Goal: Task Accomplishment & Management: Manage account settings

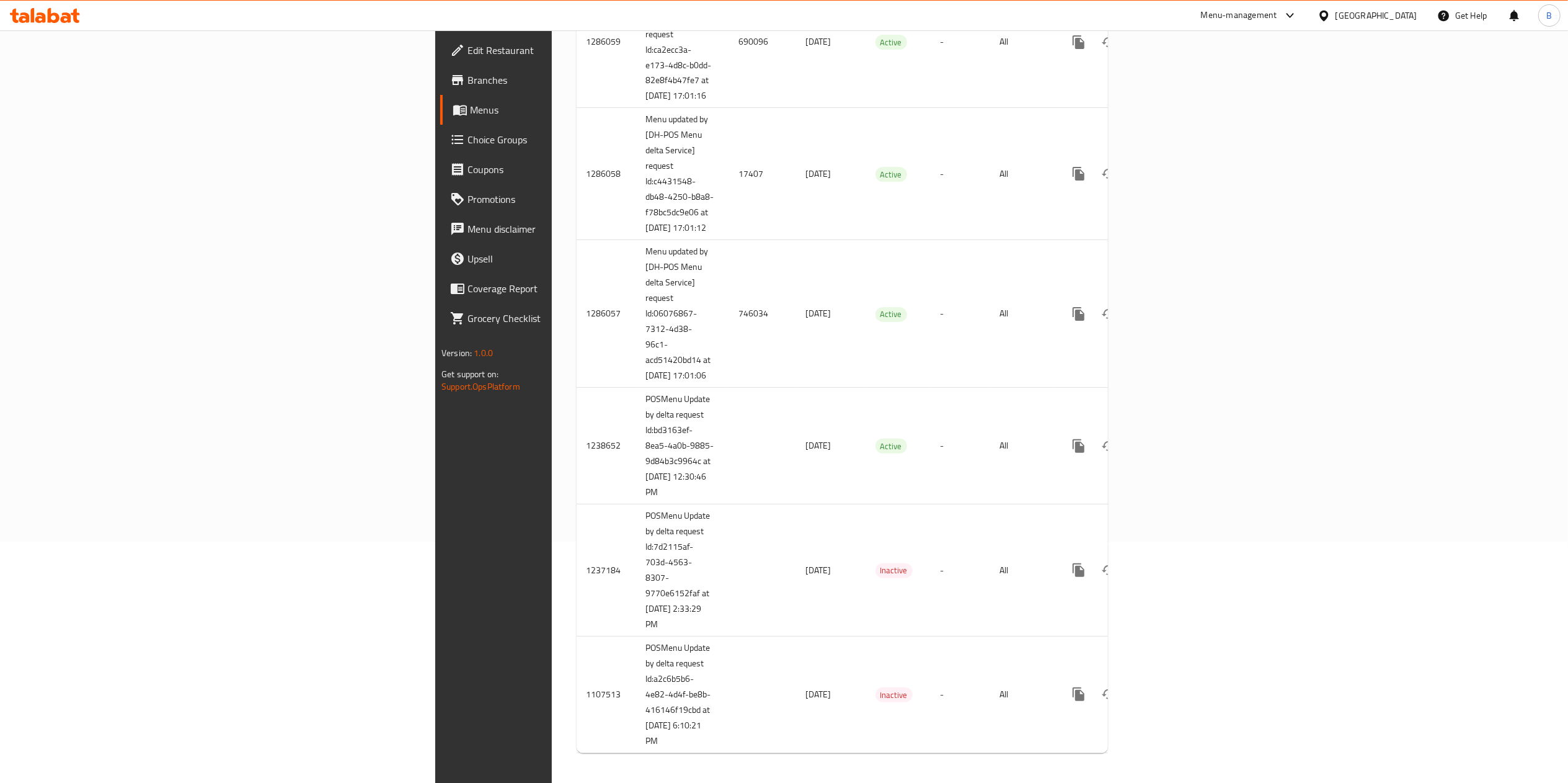
scroll to position [265, 0]
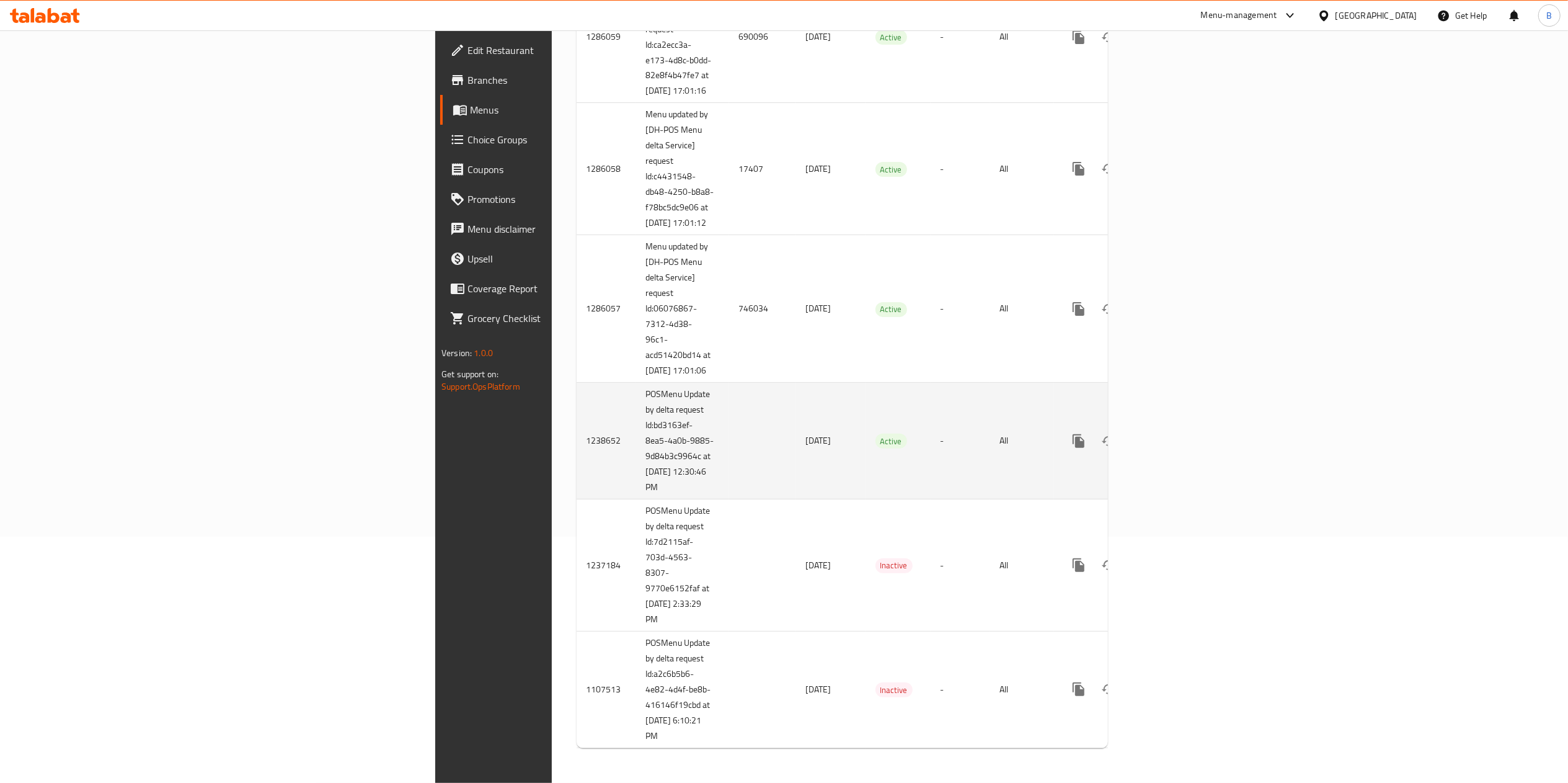
click at [1183, 445] on div "enhanced table" at bounding box center [1124, 440] width 119 height 30
click at [1176, 434] on icon "enhanced table" at bounding box center [1167, 440] width 15 height 15
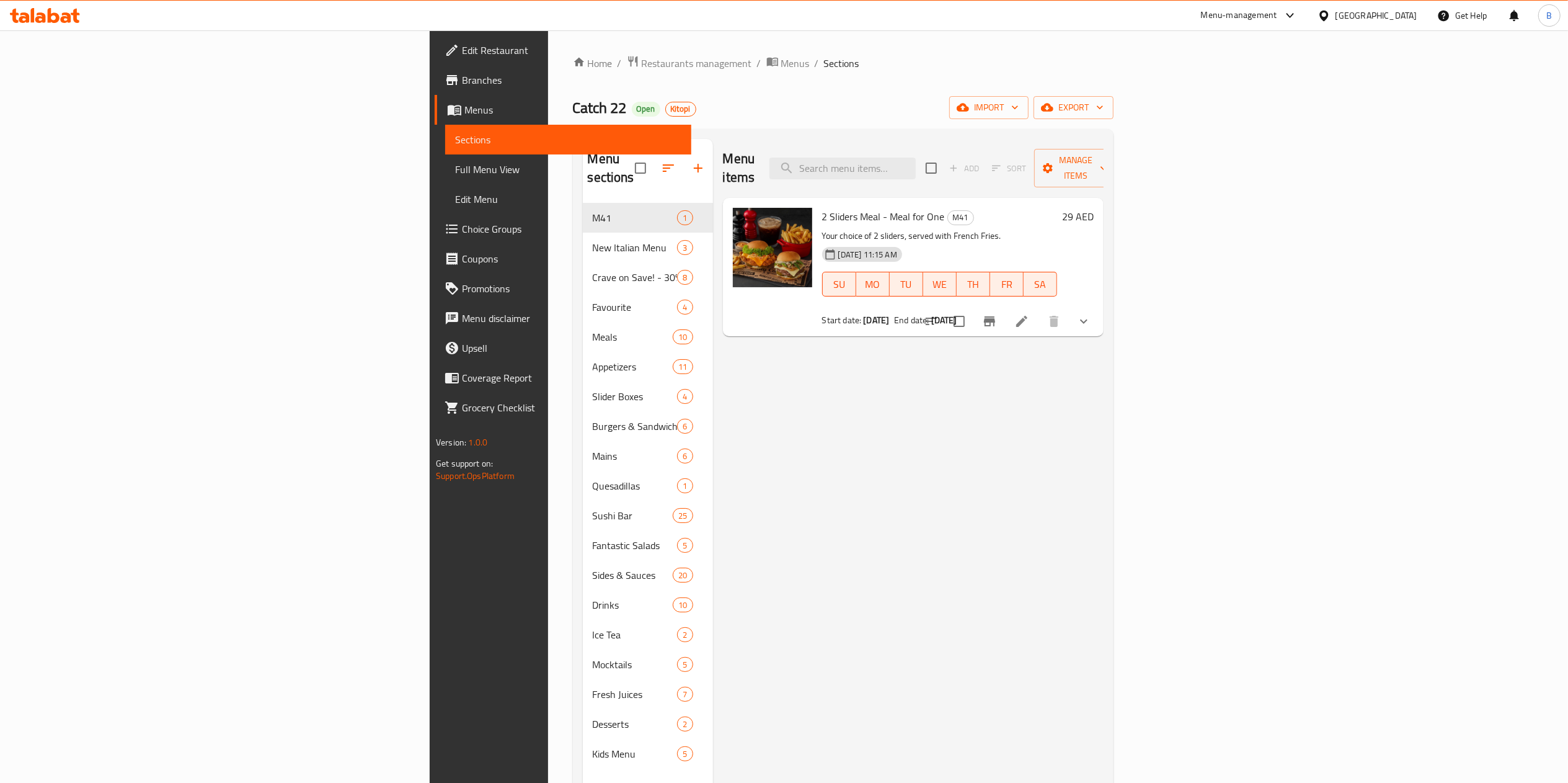
click at [548, 52] on div "Home / Restaurants management / Menus / Sections Catch 22 Open Kitopi import ex…" at bounding box center [843, 493] width 590 height 926
click at [781, 63] on span "Menus" at bounding box center [795, 63] width 28 height 15
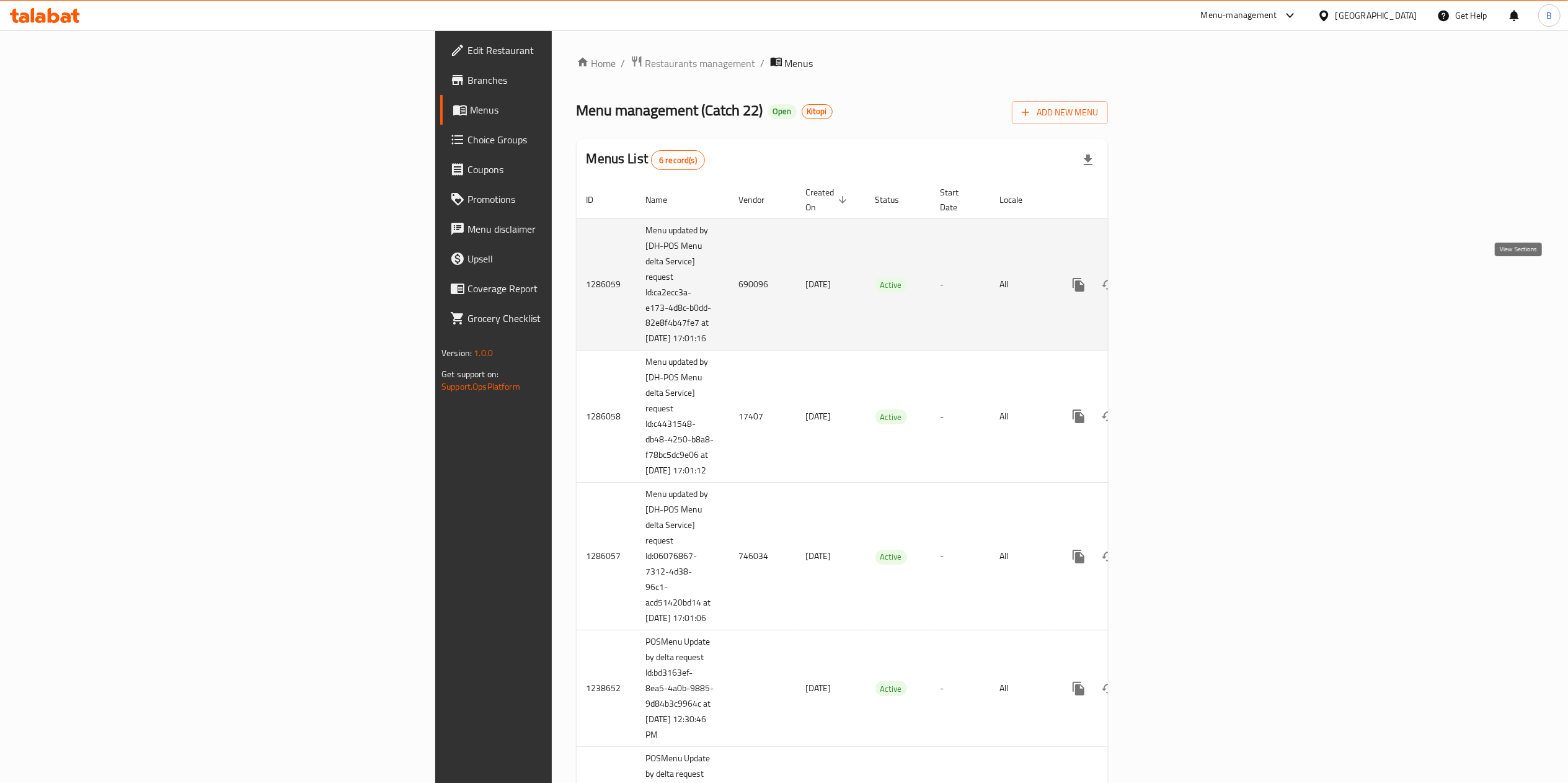
click at [1183, 280] on link "enhanced table" at bounding box center [1168, 284] width 30 height 30
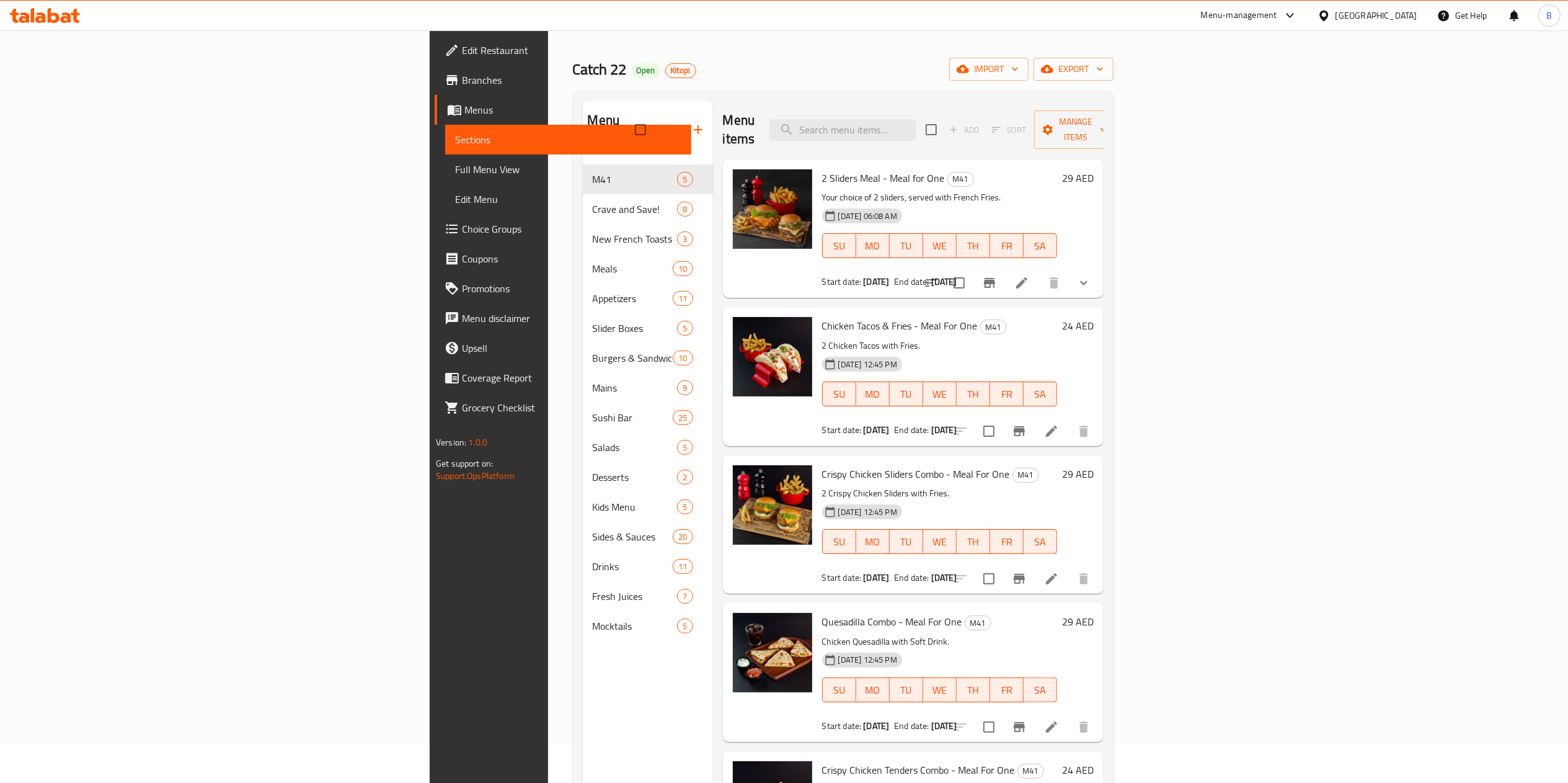
scroll to position [31, 0]
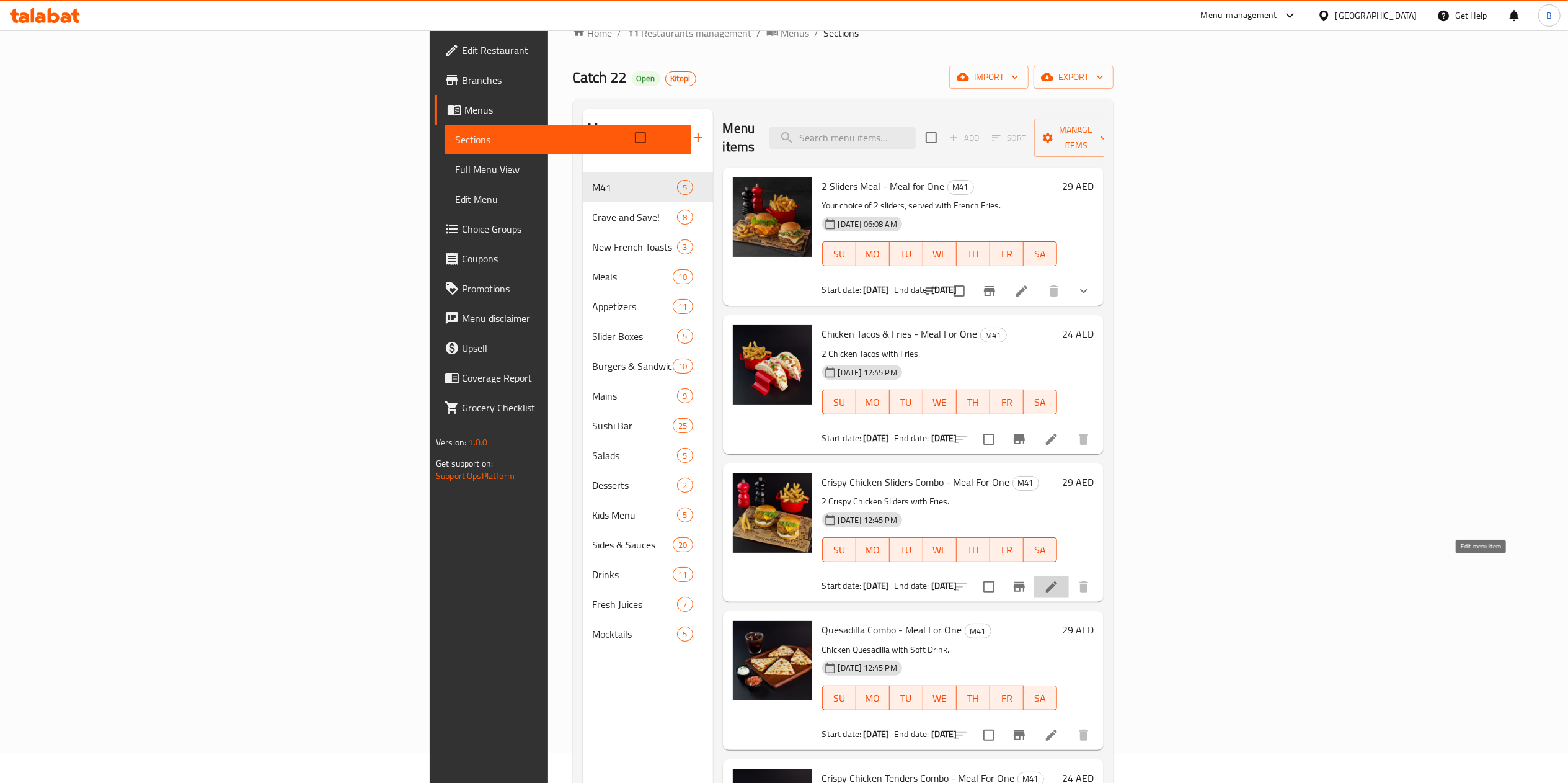
click at [1059, 580] on icon at bounding box center [1051, 586] width 15 height 15
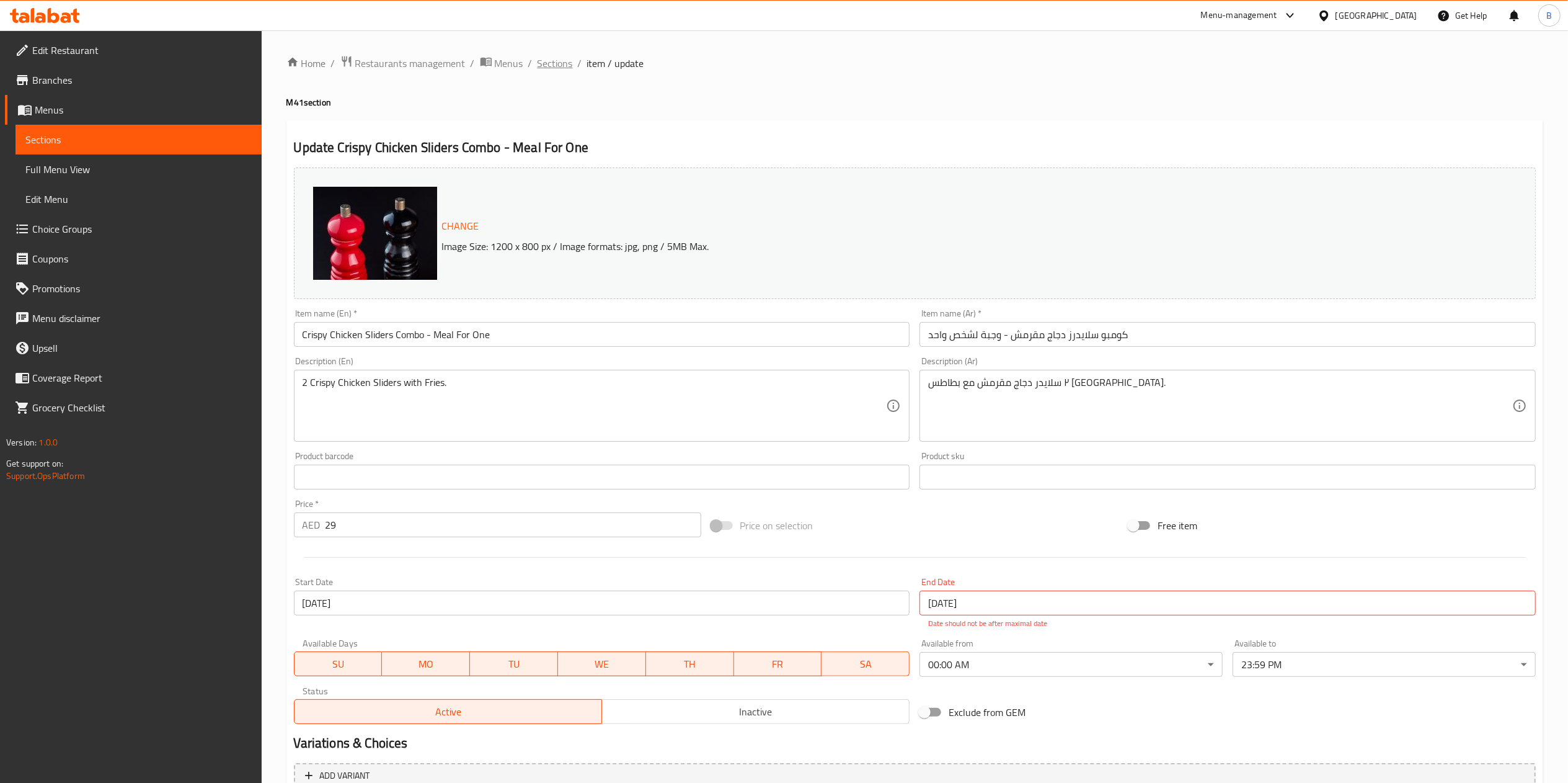
click at [559, 56] on span "Sections" at bounding box center [555, 63] width 35 height 15
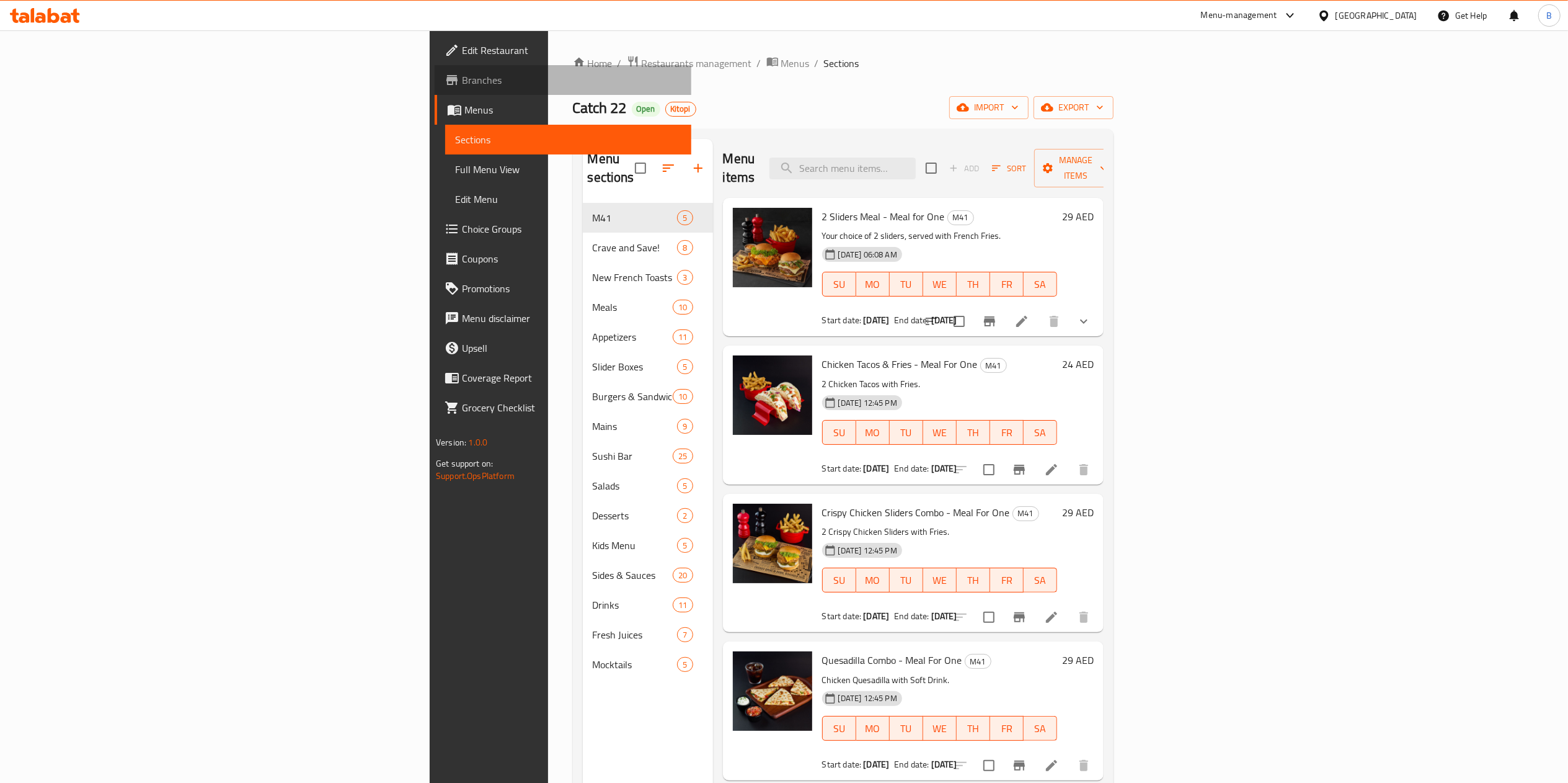
click at [462, 74] on span "Branches" at bounding box center [571, 80] width 219 height 15
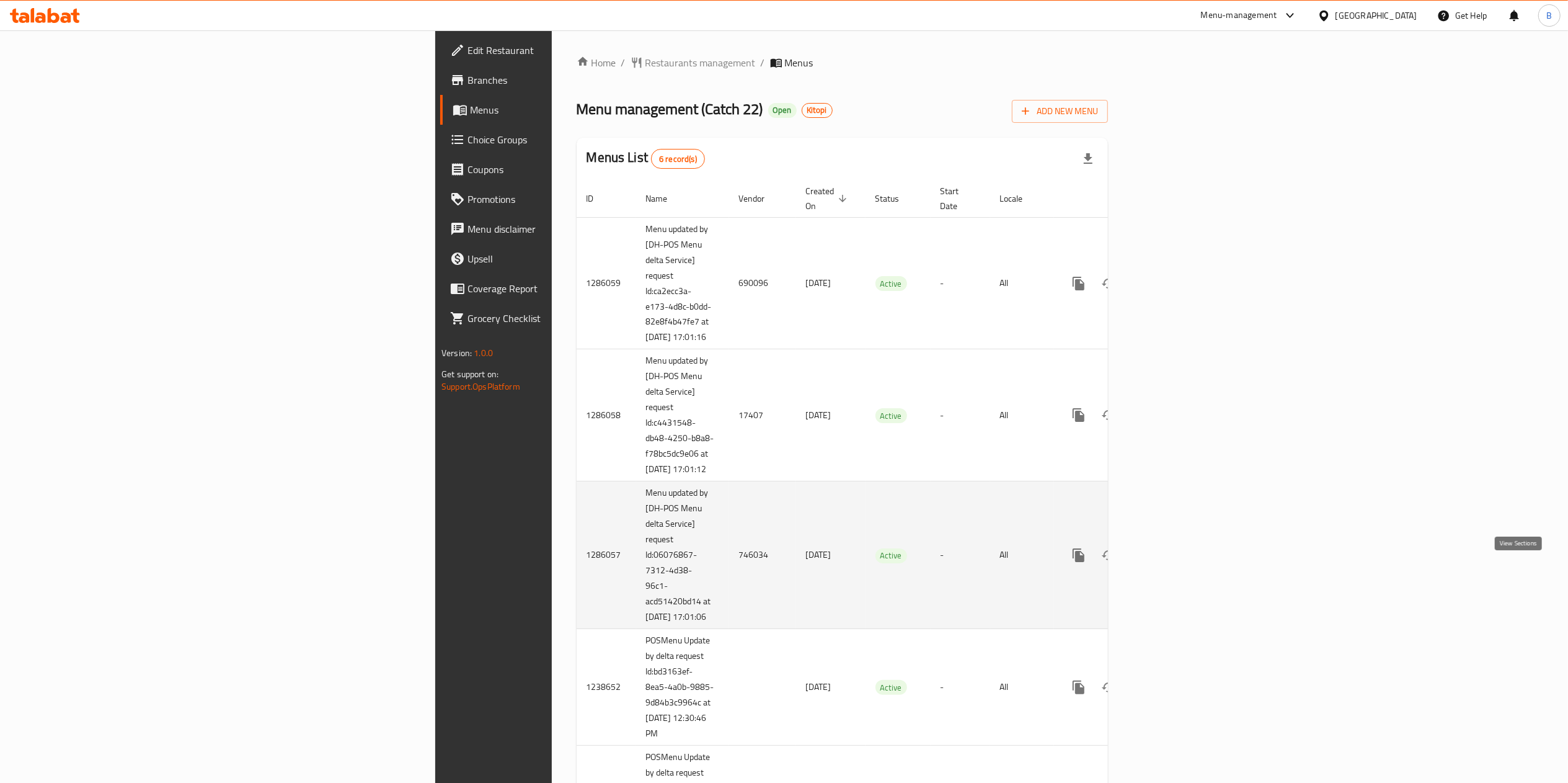
click at [1183, 570] on link "enhanced table" at bounding box center [1168, 554] width 30 height 30
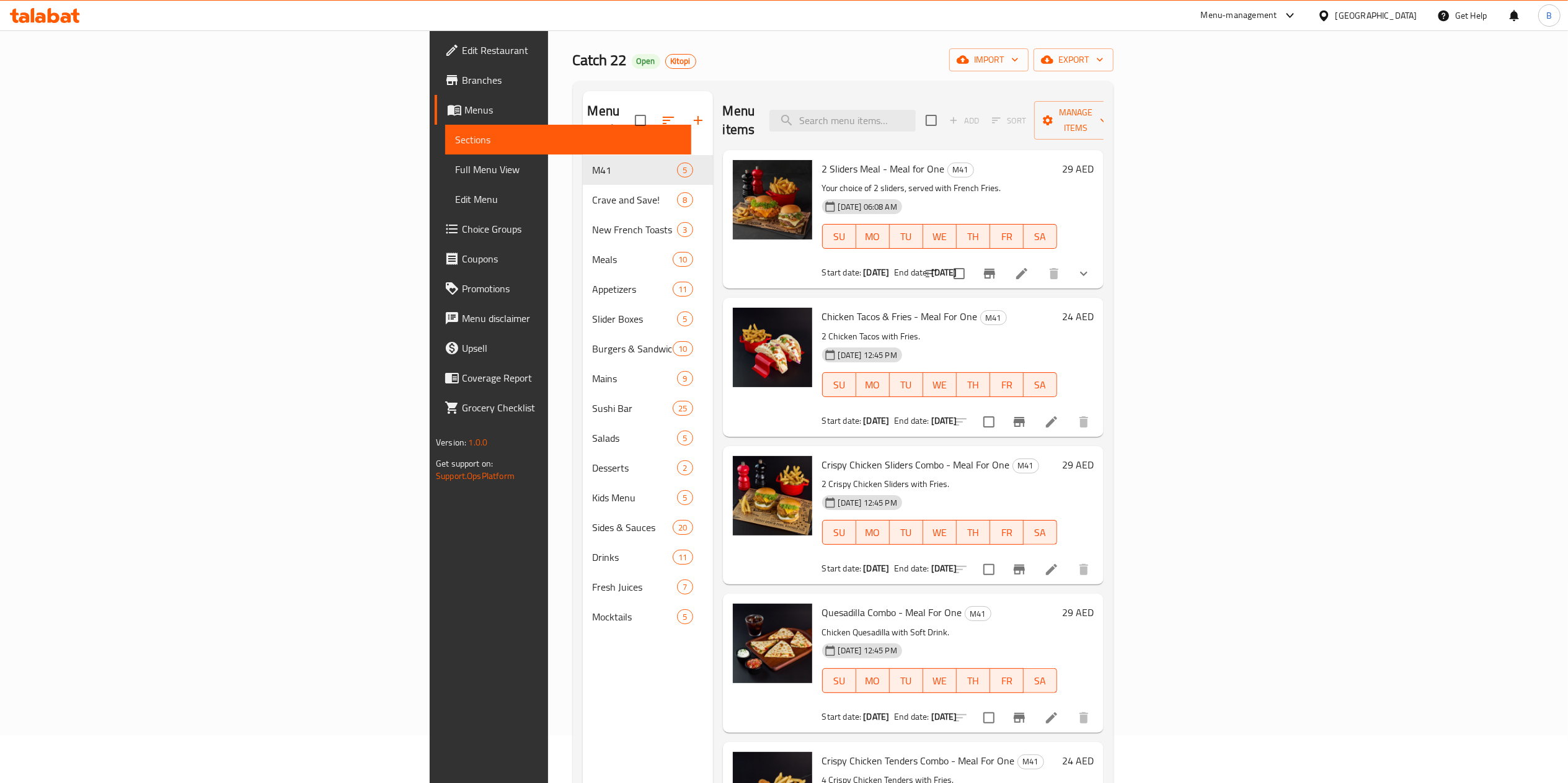
scroll to position [35, 0]
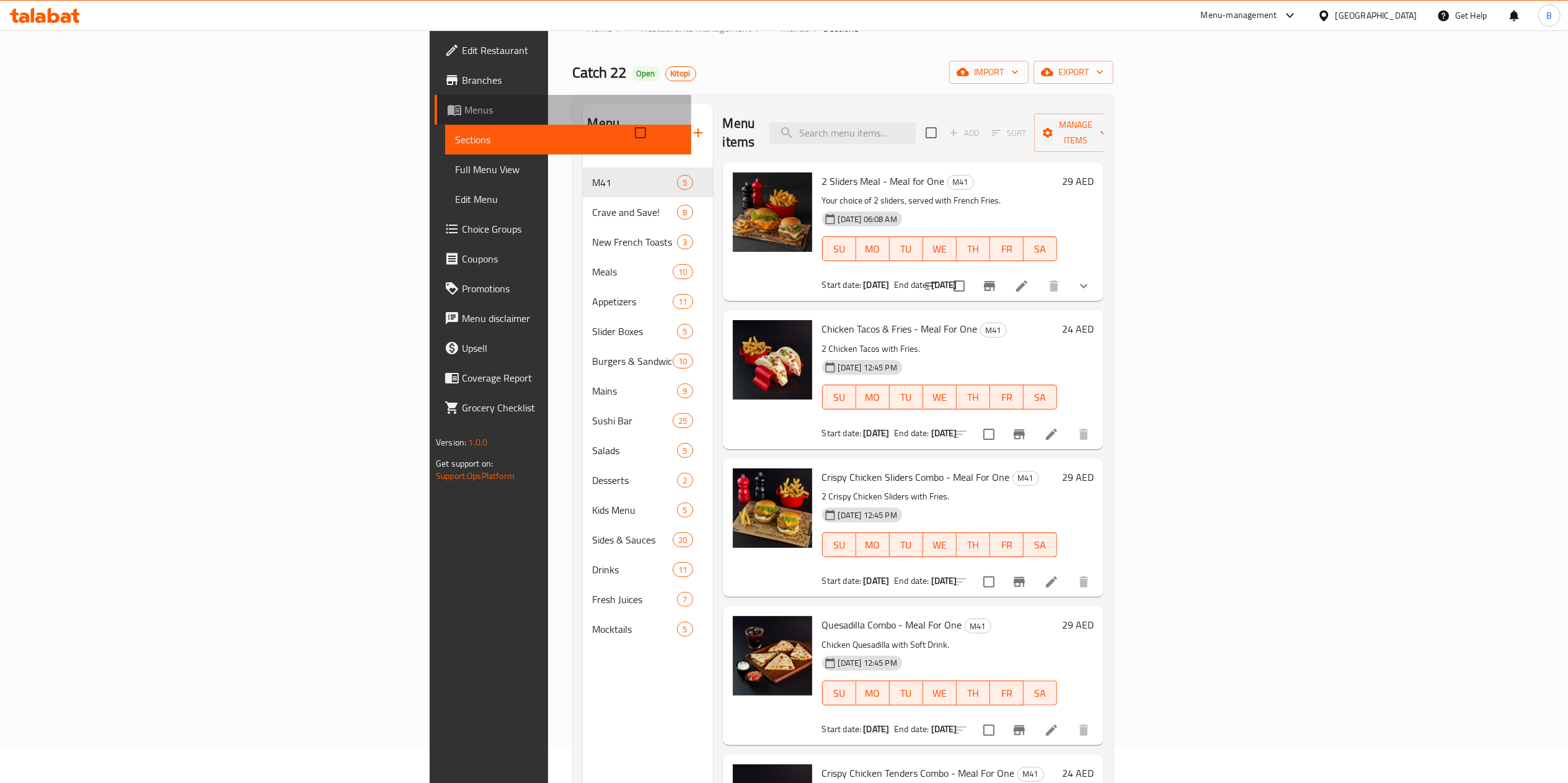
click at [435, 99] on link "Menus" at bounding box center [563, 109] width 257 height 30
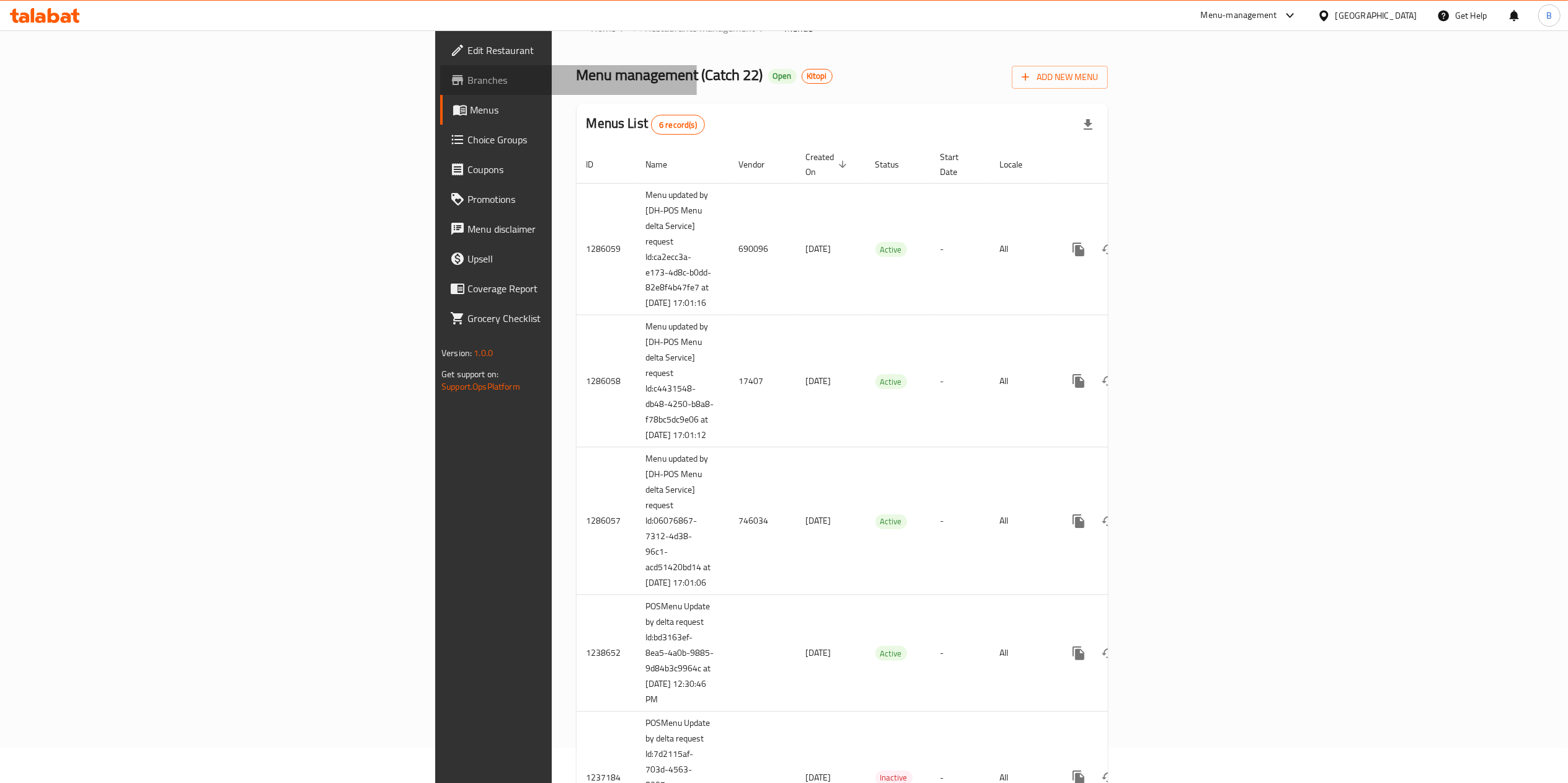
click at [468, 80] on span "Branches" at bounding box center [577, 80] width 219 height 15
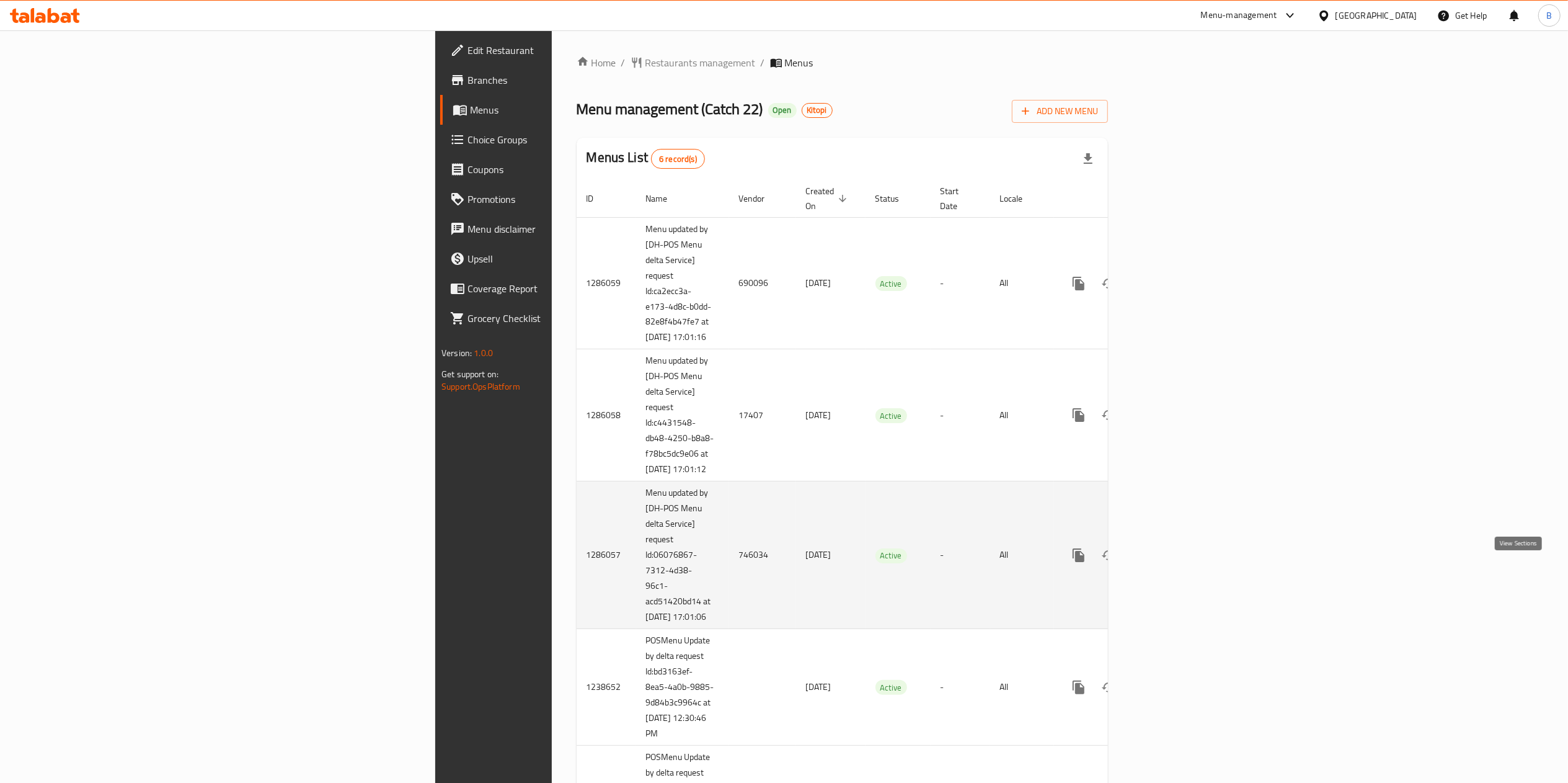
click at [1174, 560] on icon "enhanced table" at bounding box center [1168, 555] width 11 height 11
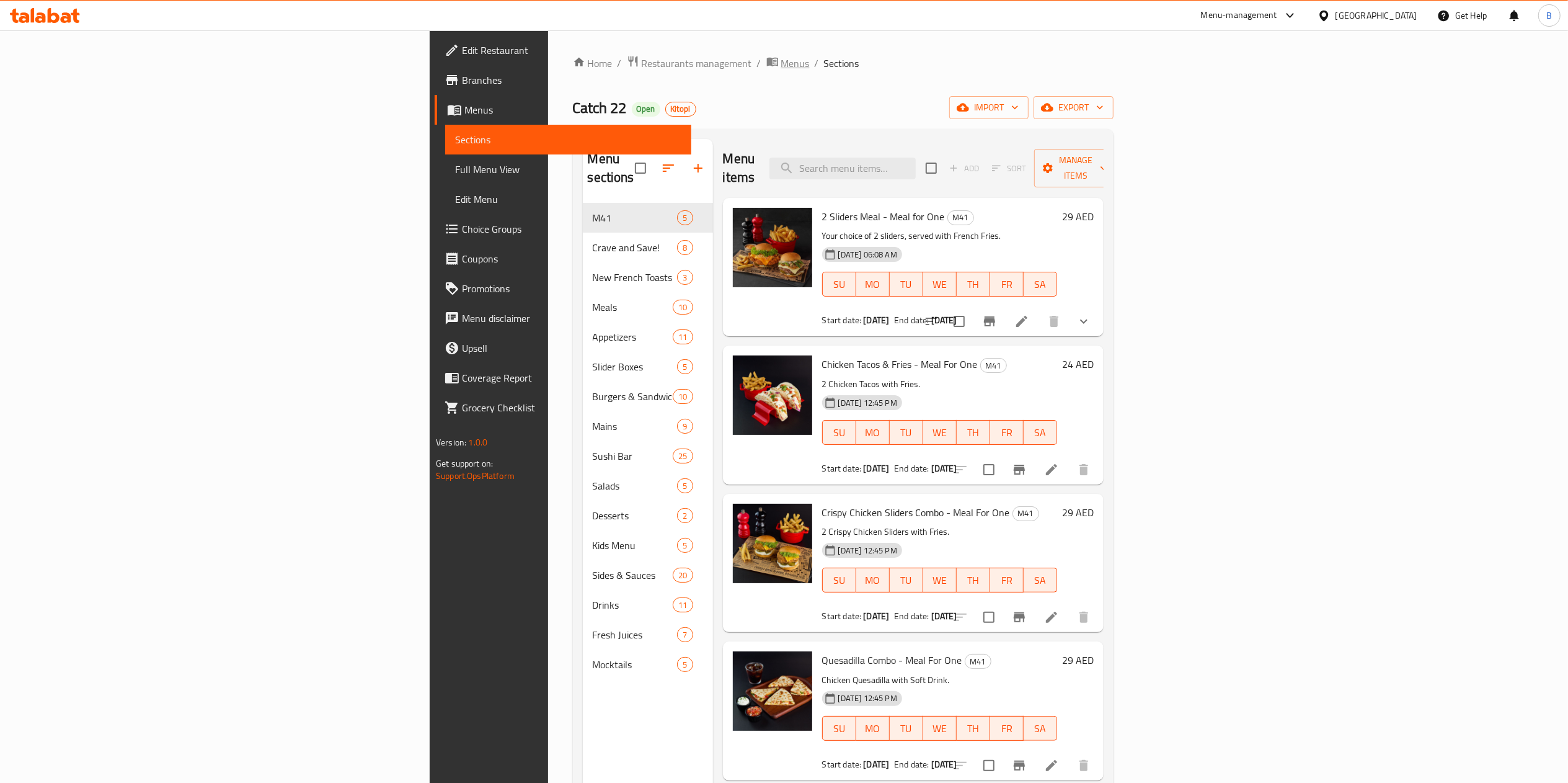
click at [781, 60] on span "Menus" at bounding box center [795, 63] width 28 height 15
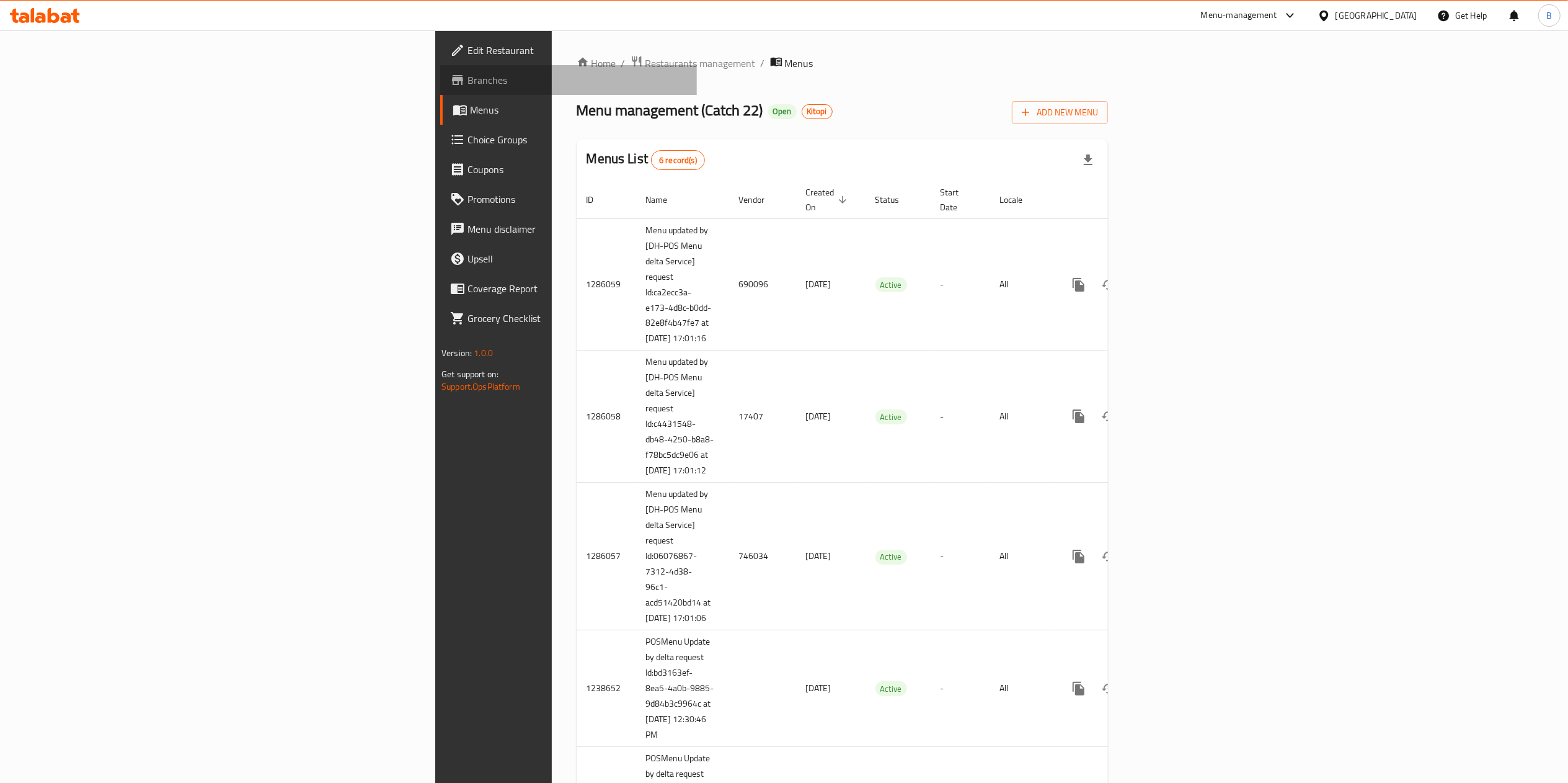
click at [468, 83] on span "Branches" at bounding box center [577, 80] width 219 height 15
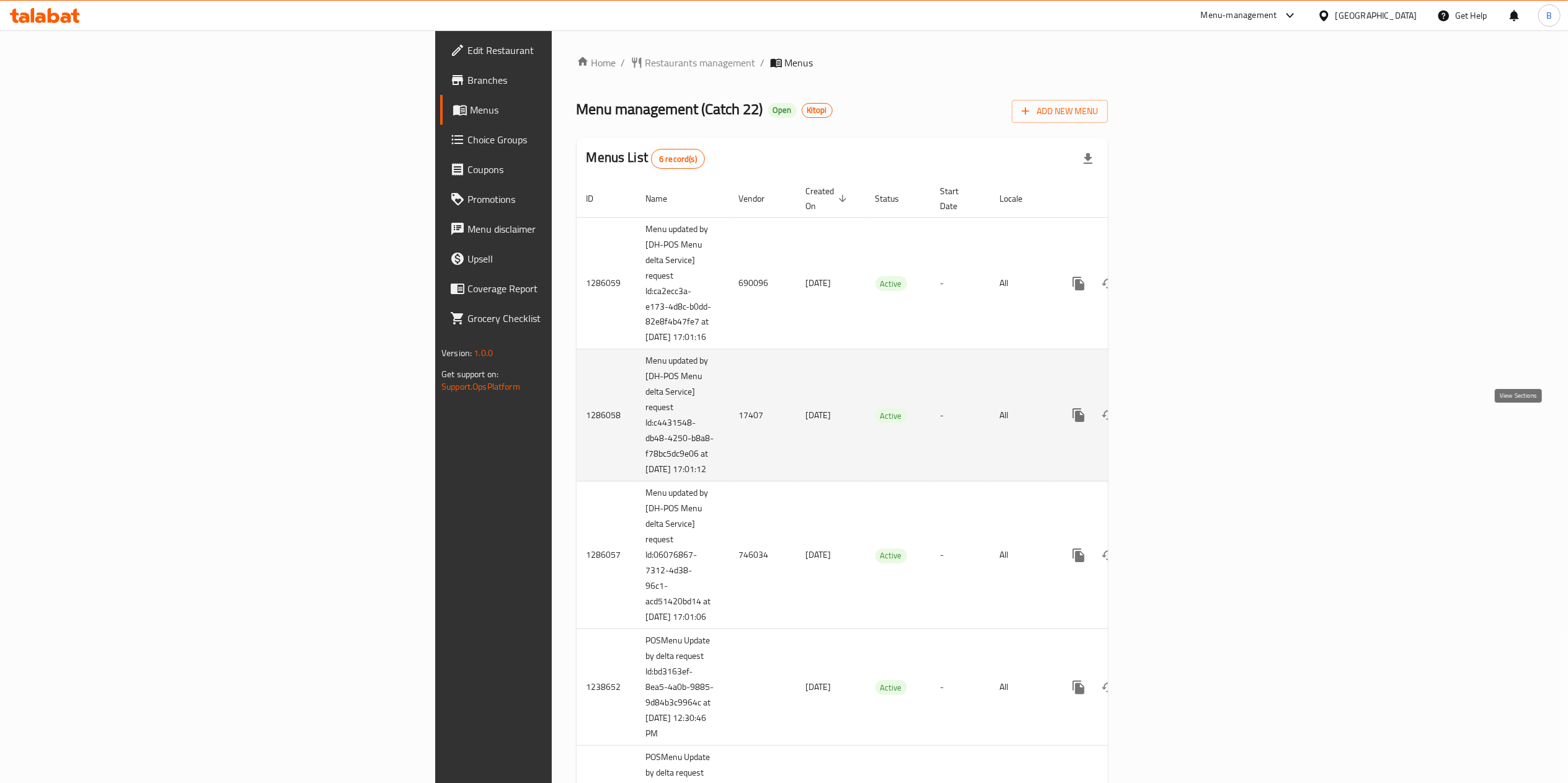
click at [1176, 422] on icon "enhanced table" at bounding box center [1167, 414] width 15 height 15
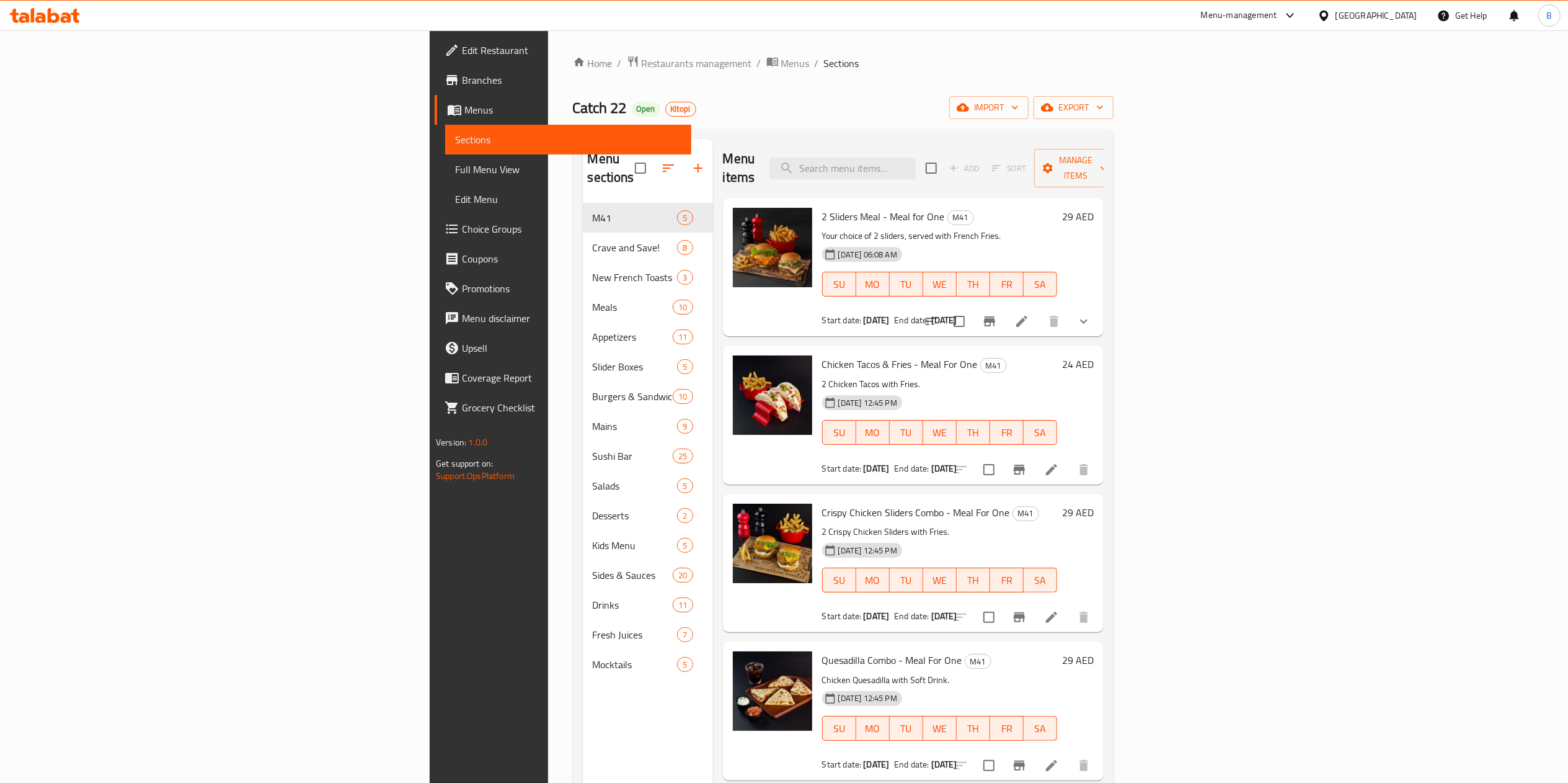
click at [465, 109] on span "Menus" at bounding box center [573, 109] width 217 height 15
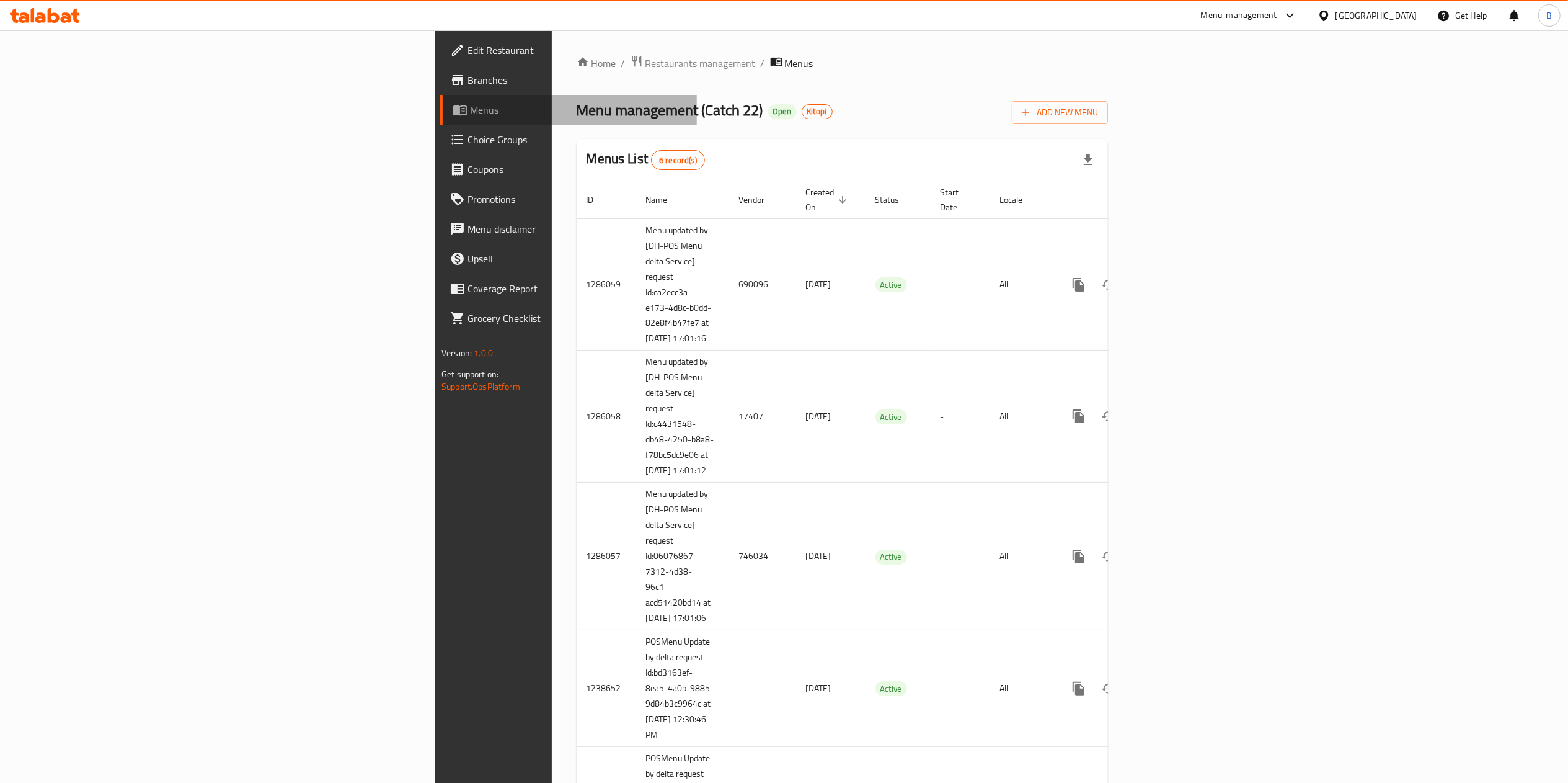
click at [470, 109] on span "Menus" at bounding box center [579, 109] width 217 height 15
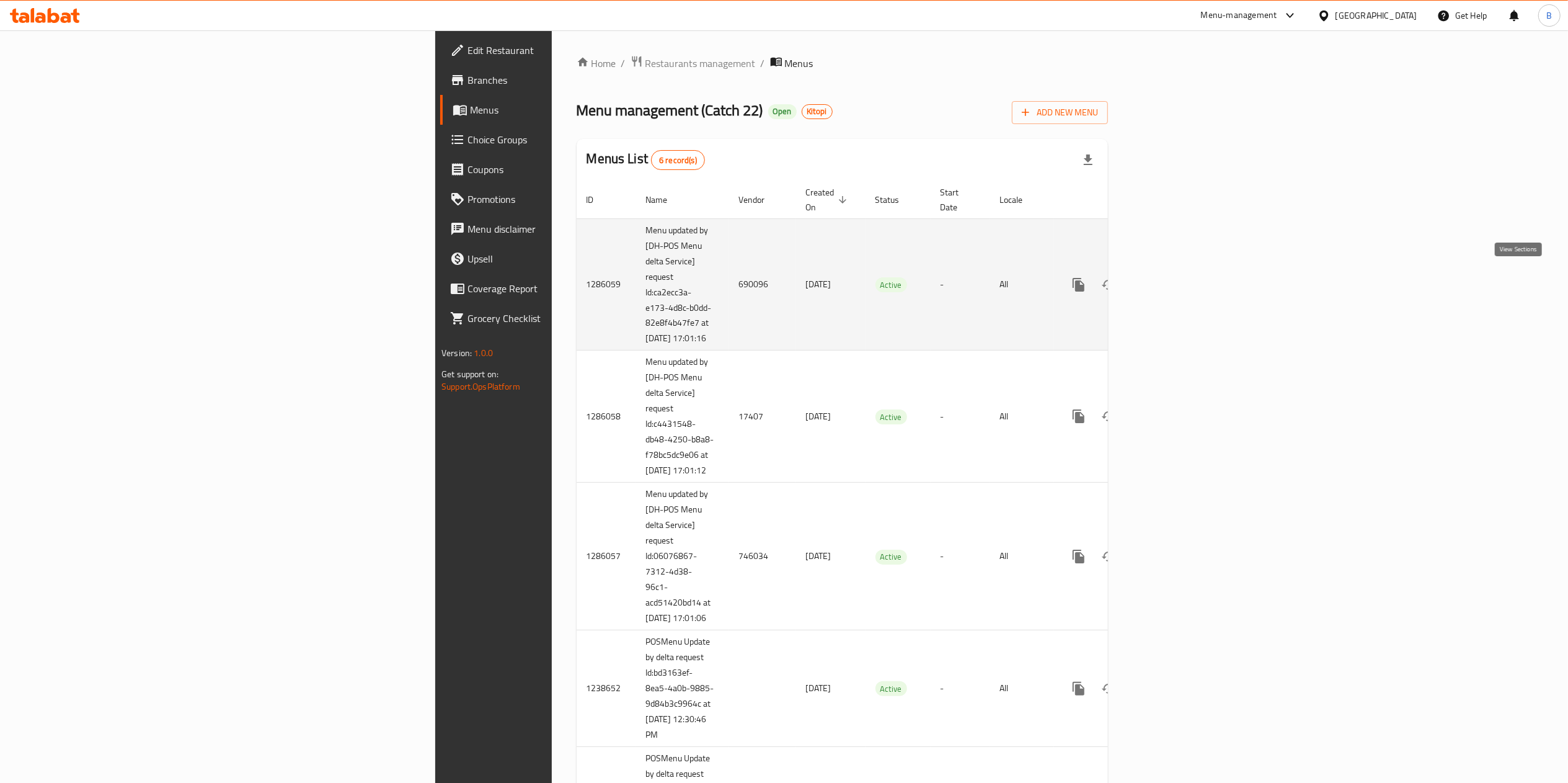
click at [1183, 275] on link "enhanced table" at bounding box center [1168, 284] width 30 height 30
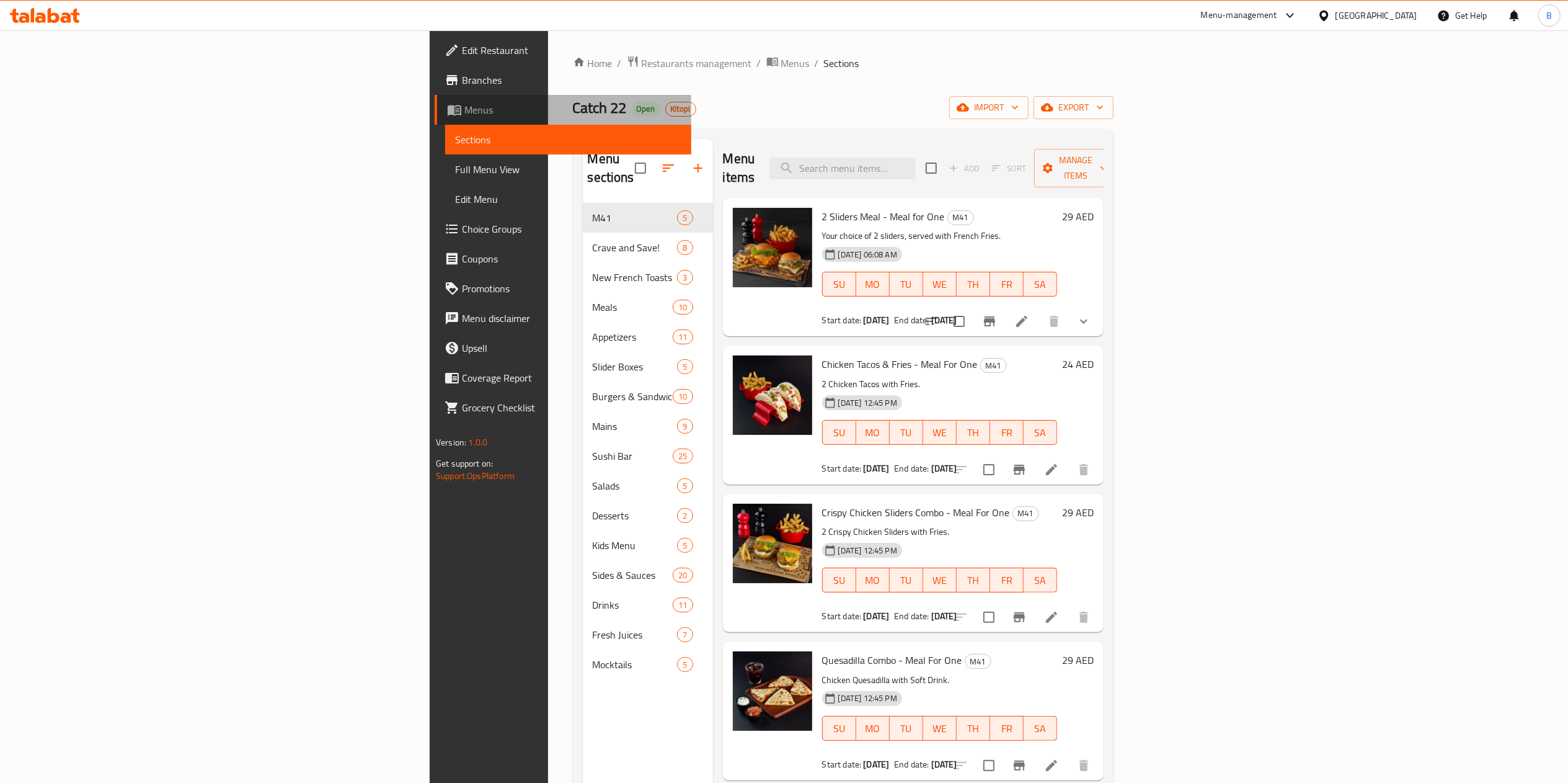
click at [465, 117] on span "Menus" at bounding box center [573, 109] width 217 height 15
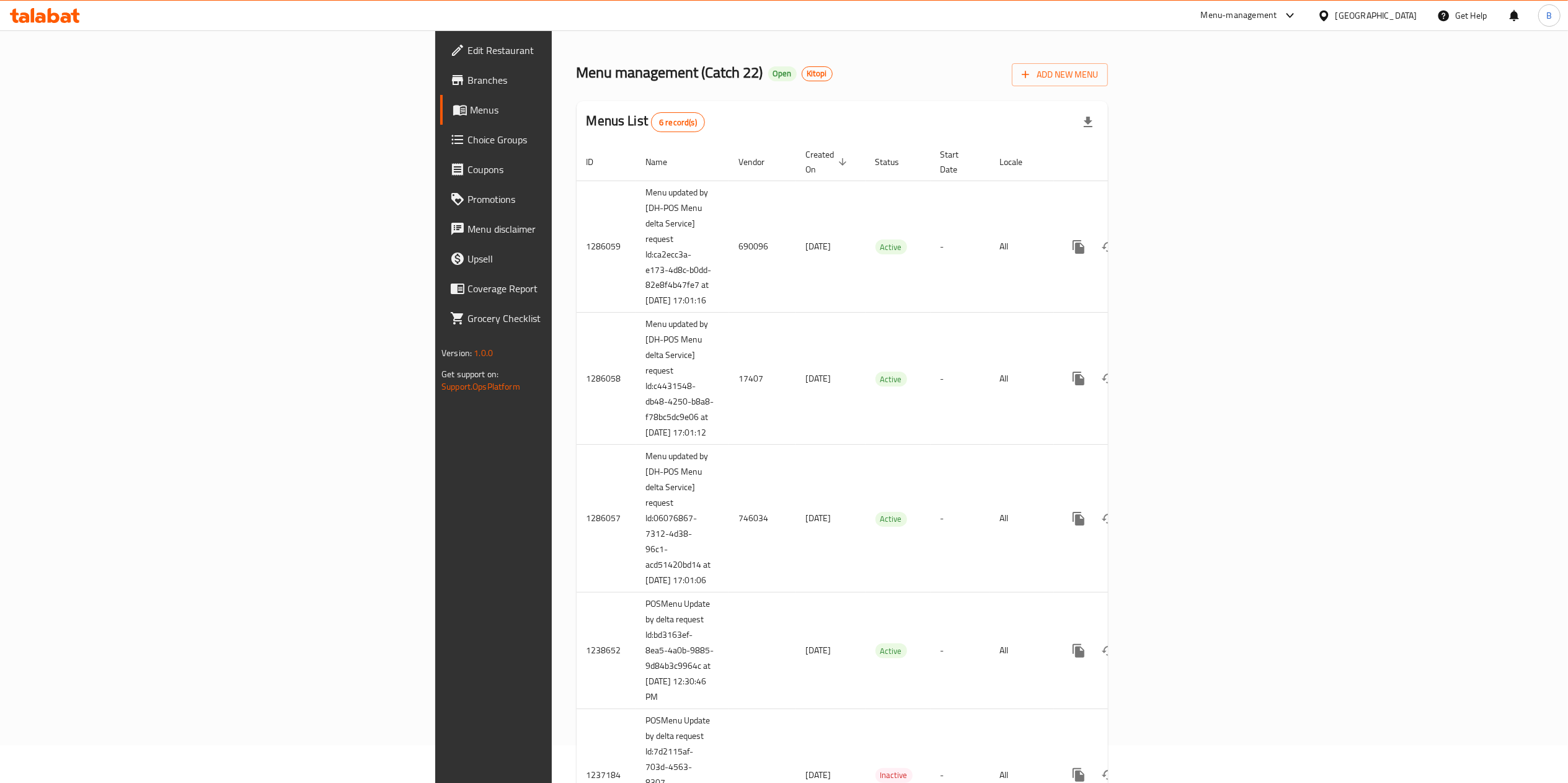
scroll to position [31, 0]
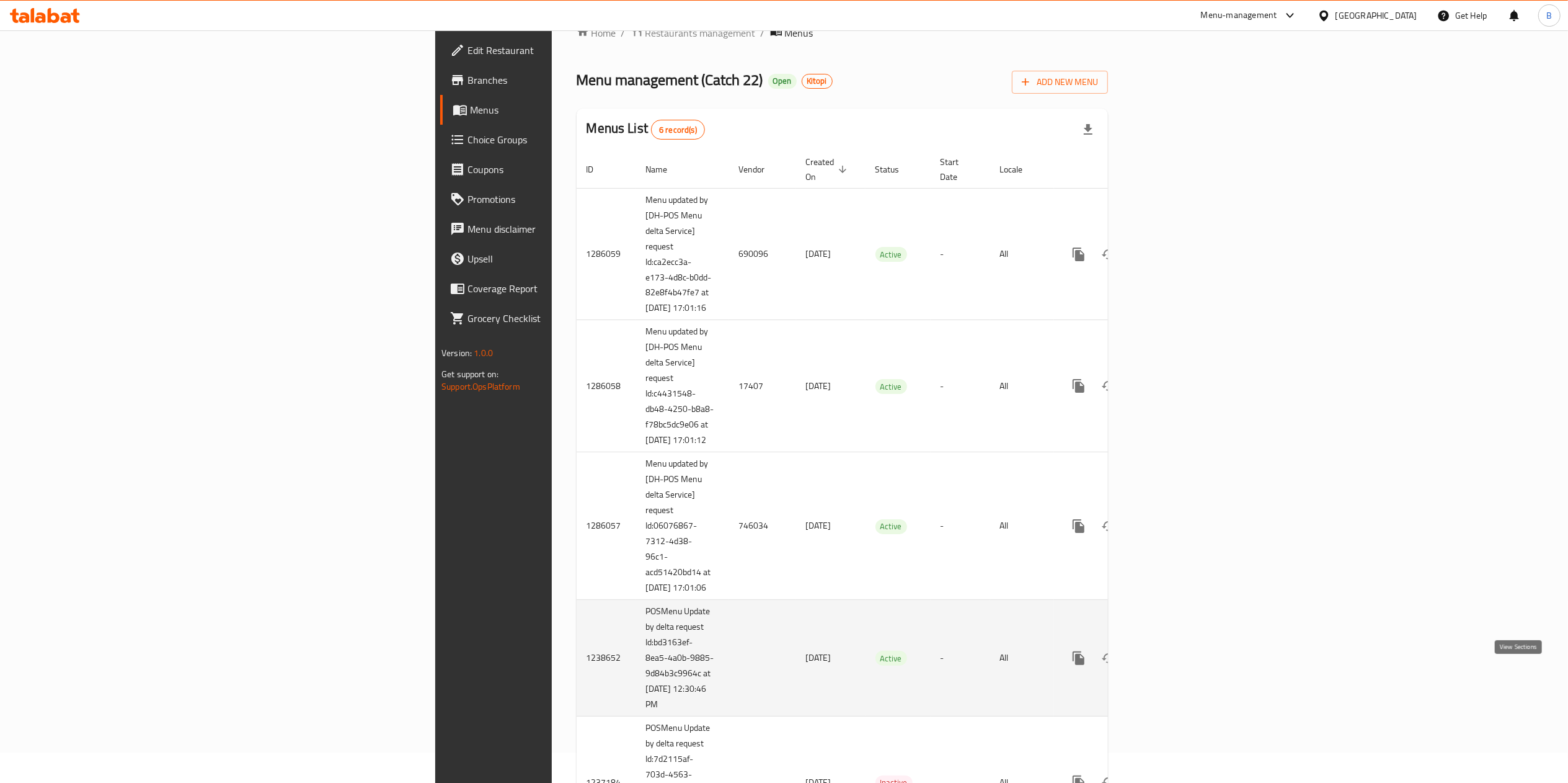
click at [1176, 665] on icon "enhanced table" at bounding box center [1167, 658] width 15 height 15
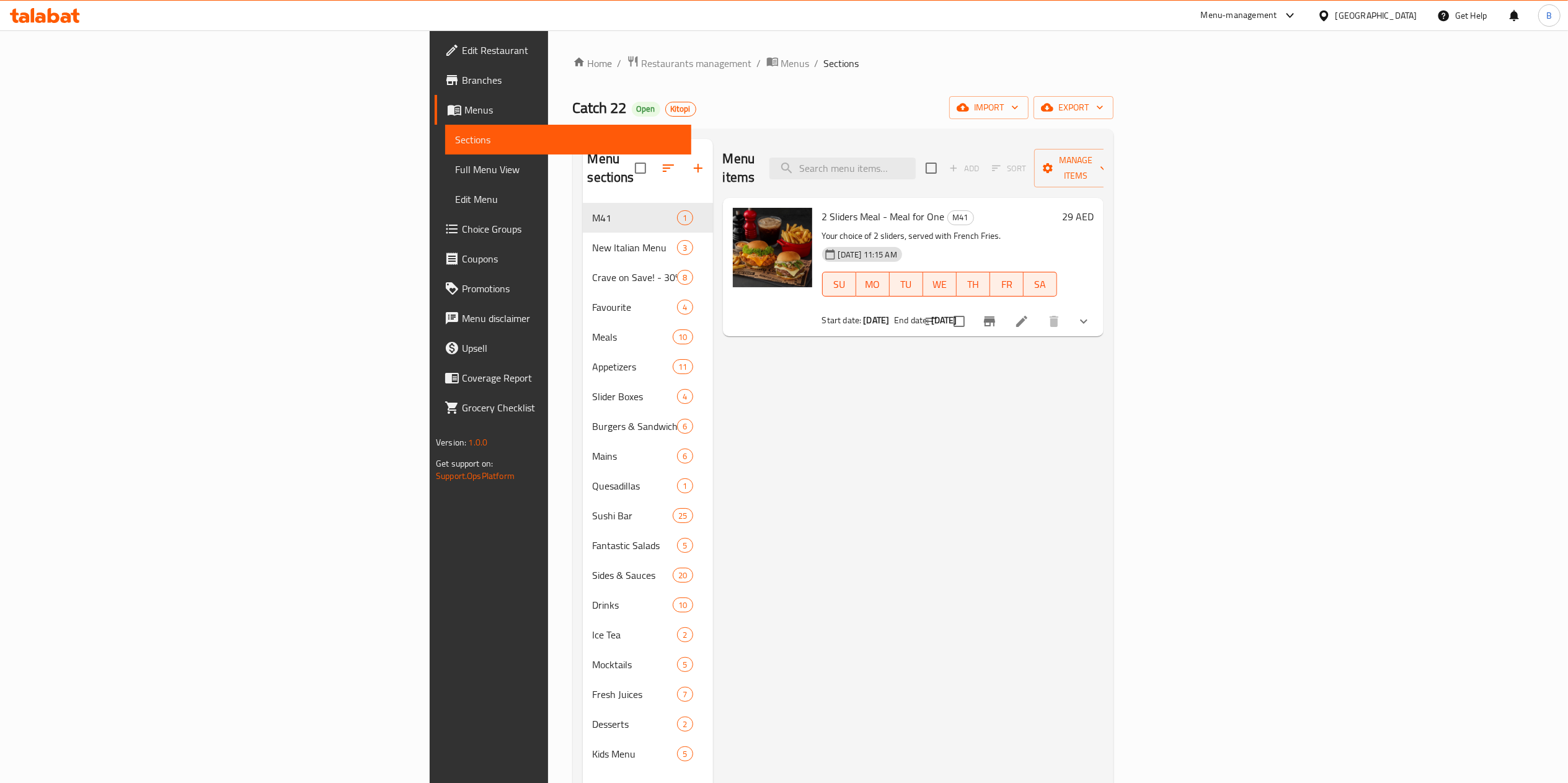
click at [465, 113] on span "Menus" at bounding box center [573, 109] width 217 height 15
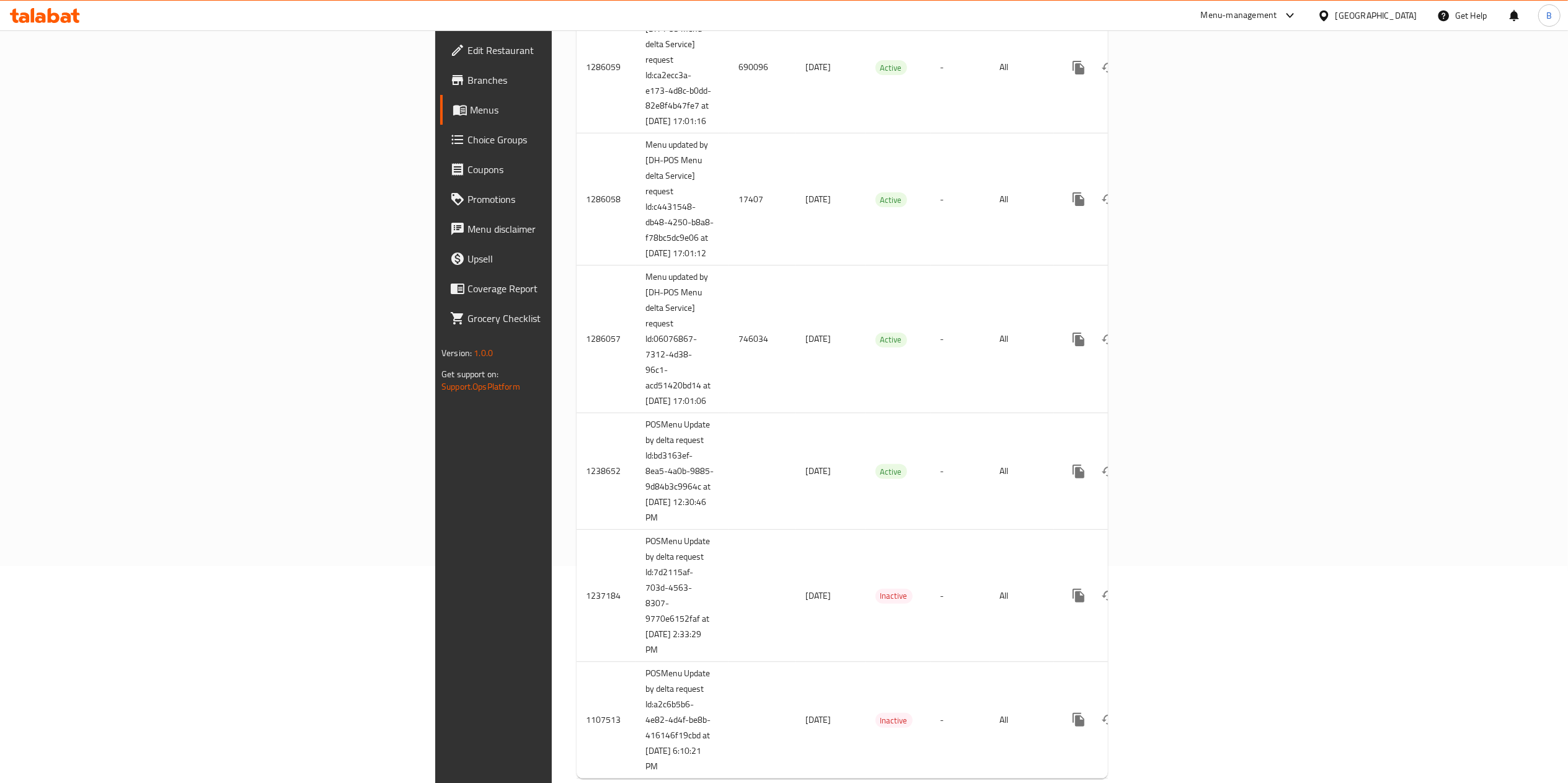
scroll to position [267, 0]
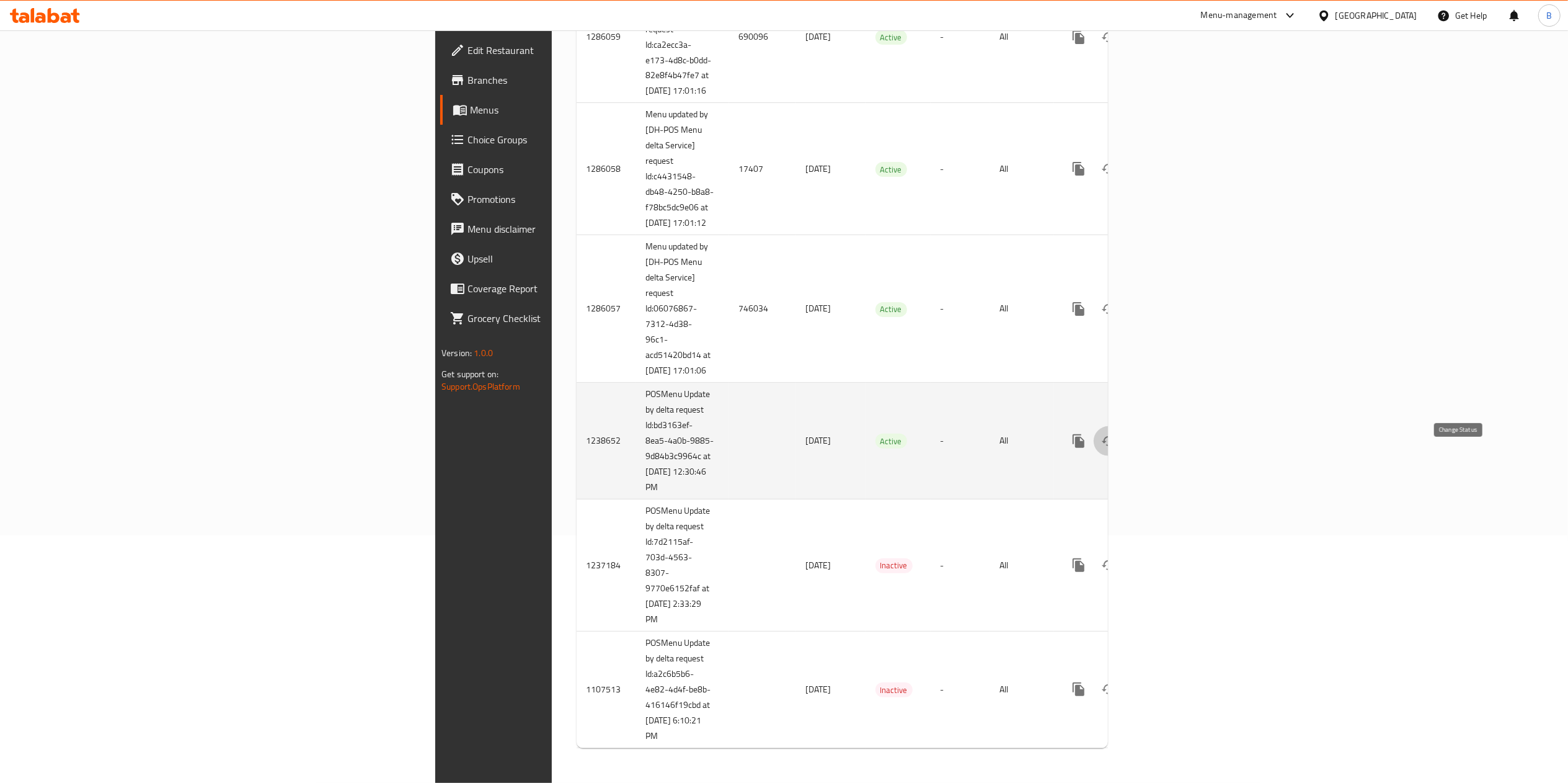
click at [1116, 442] on icon "enhanced table" at bounding box center [1109, 440] width 15 height 15
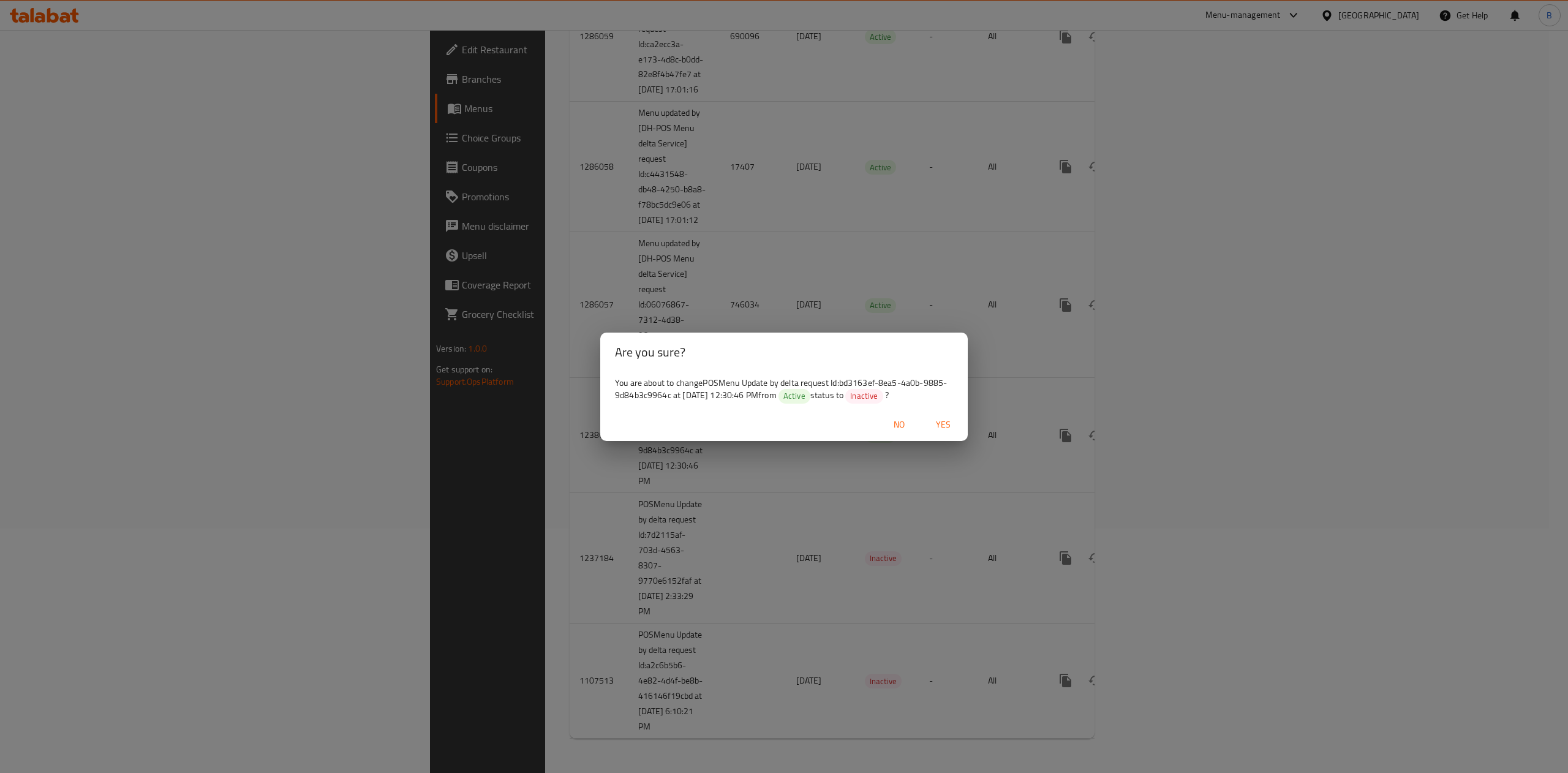
click at [945, 420] on span "Yes" at bounding box center [943, 424] width 29 height 15
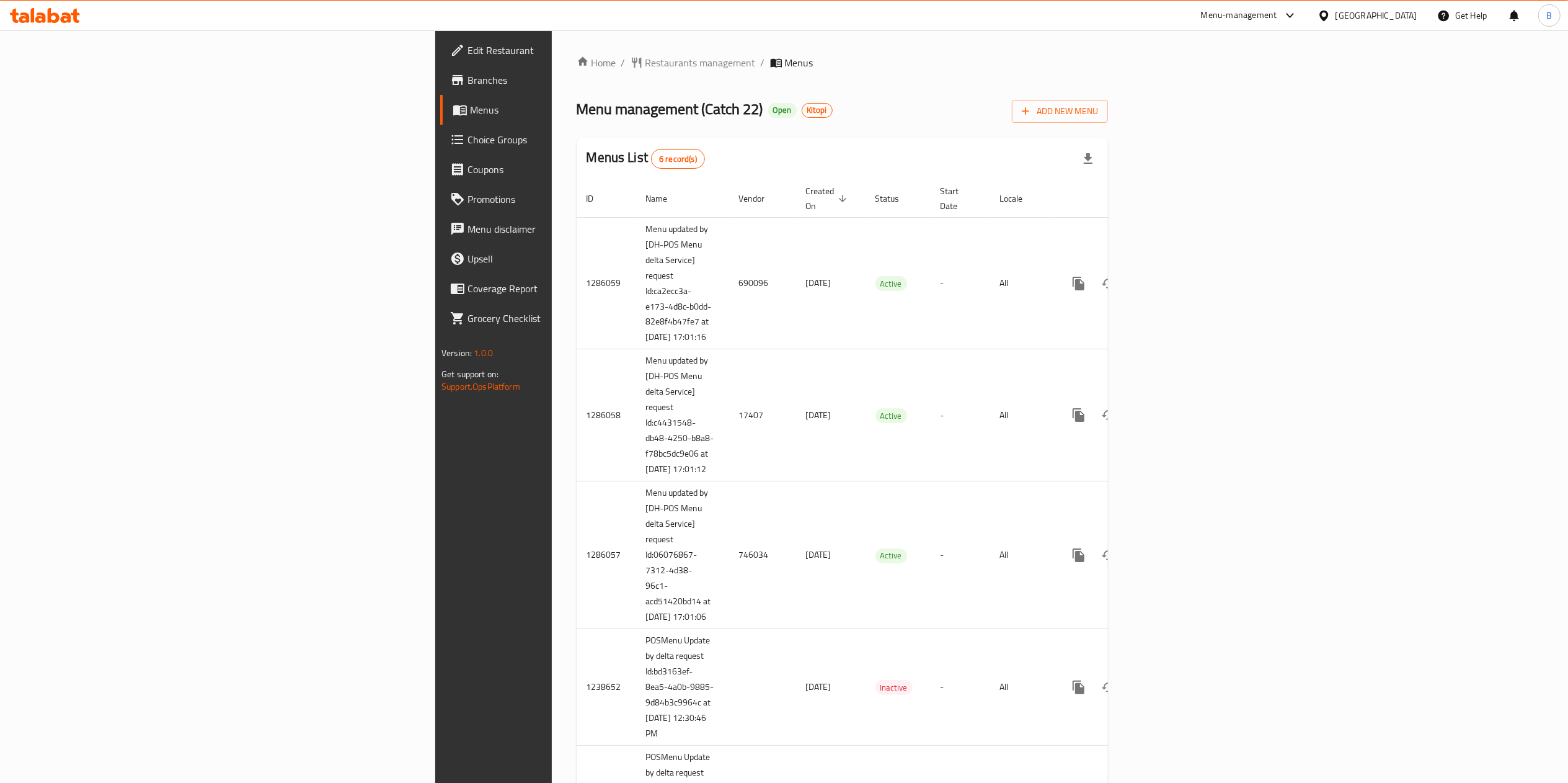
click at [1236, 18] on div "Menu-management" at bounding box center [1239, 15] width 76 height 15
click at [1169, 77] on div "Agent Campaigns Center" at bounding box center [1171, 84] width 93 height 14
